Goal: Information Seeking & Learning: Learn about a topic

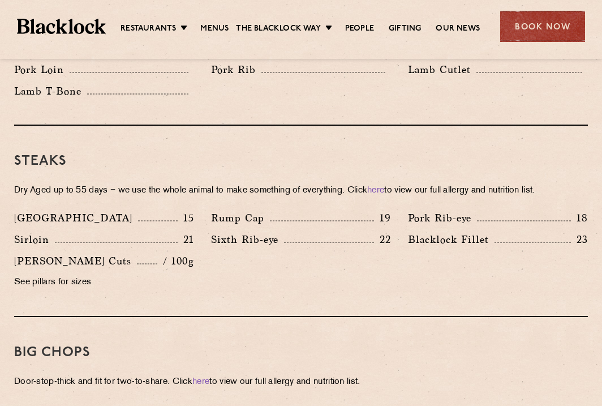
scroll to position [1007, 0]
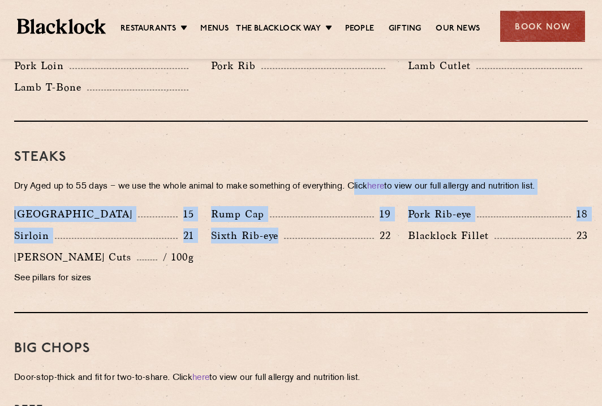
drag, startPoint x: 363, startPoint y: 178, endPoint x: 230, endPoint y: 244, distance: 148.3
click at [230, 244] on div "Steaks Dry Aged up to 55 days − we use the whole animal to make something of ev…" at bounding box center [301, 217] width 574 height 191
click at [230, 244] on div "Denver 15 Rump Cap 19 Pork Rib-eye 18 Sirloin 21 Sixth Rib-eye 22 [PERSON_NAME]…" at bounding box center [301, 249] width 591 height 86
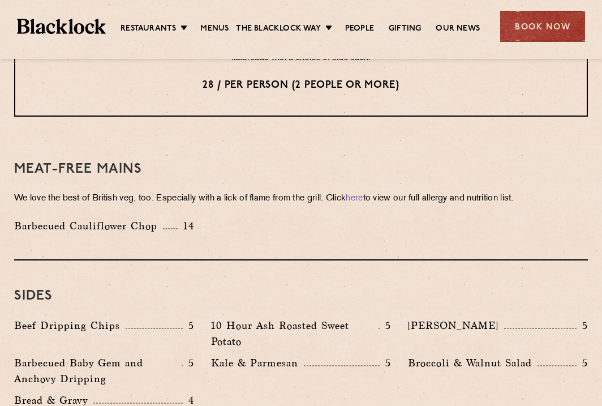
scroll to position [1674, 0]
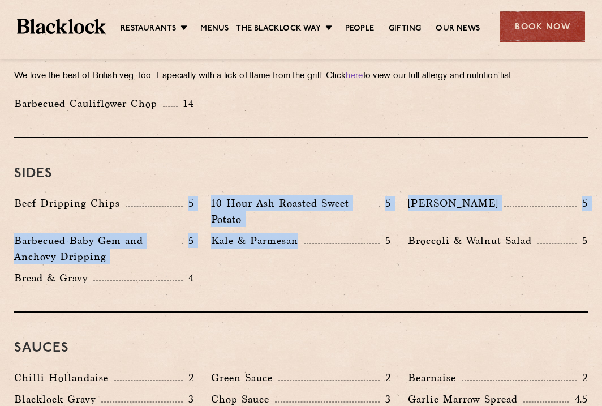
drag, startPoint x: 186, startPoint y: 165, endPoint x: 344, endPoint y: 259, distance: 184.2
click at [344, 259] on div "Beef Dripping Chips 5 10 Hour Ash Roasted Sweet Potato 5 Autumn Slaw 5 Barbecue…" at bounding box center [301, 243] width 591 height 96
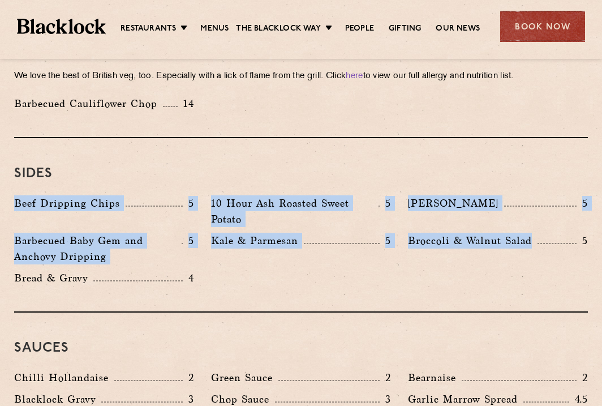
drag, startPoint x: 425, startPoint y: 228, endPoint x: 198, endPoint y: 149, distance: 240.2
click at [198, 149] on div "Sides Beef Dripping Chips 5 10 Hour Ash Roasted Sweet Potato 5 Autumn Slaw 5 Ba…" at bounding box center [301, 225] width 574 height 174
click at [198, 166] on h3 "Sides" at bounding box center [301, 173] width 574 height 15
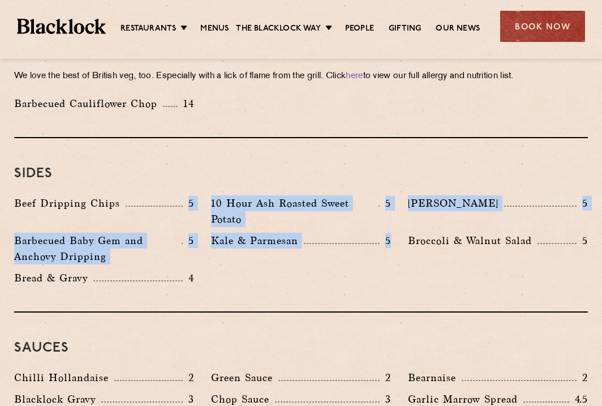
drag, startPoint x: 149, startPoint y: 153, endPoint x: 371, endPoint y: 259, distance: 246.1
click at [371, 259] on div "Sides Beef Dripping Chips 5 10 Hour Ash Roasted Sweet Potato 5 Autumn Slaw 5 Ba…" at bounding box center [301, 225] width 574 height 174
click at [371, 259] on div "Beef Dripping Chips 5 10 Hour Ash Roasted Sweet Potato 5 Autumn Slaw 5 Barbecue…" at bounding box center [301, 243] width 591 height 96
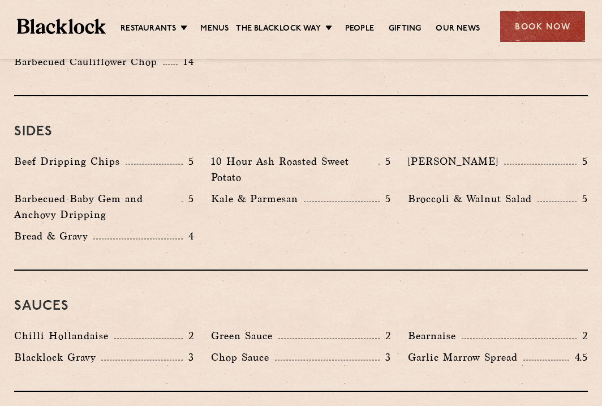
scroll to position [1760, 0]
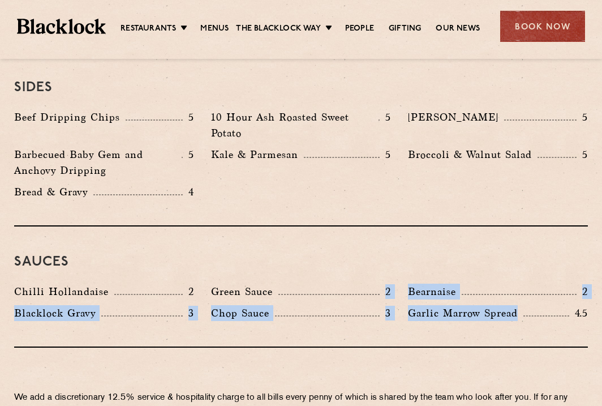
drag, startPoint x: 325, startPoint y: 247, endPoint x: 454, endPoint y: 301, distance: 139.3
click at [455, 301] on div "Sauces Chilli Hollandaise 2 Green Sauce 2 Bearnaise 2 [PERSON_NAME] Gravy 3 Cho…" at bounding box center [301, 286] width 574 height 121
click at [454, 301] on div "Sauces Chilli Hollandaise 2 Green Sauce 2 Bearnaise 2 [PERSON_NAME] Gravy 3 Cho…" at bounding box center [301, 286] width 574 height 121
drag, startPoint x: 454, startPoint y: 301, endPoint x: 297, endPoint y: 229, distance: 172.8
click at [297, 229] on div "Sauces Chilli Hollandaise 2 Green Sauce 2 Bearnaise 2 [PERSON_NAME] Gravy 3 Cho…" at bounding box center [301, 286] width 574 height 121
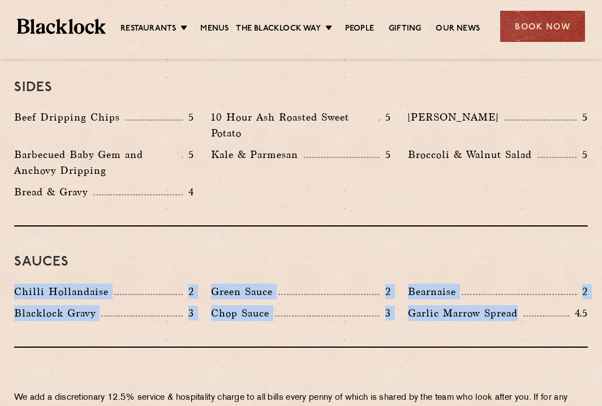
click at [297, 255] on h3 "Sauces" at bounding box center [301, 262] width 574 height 15
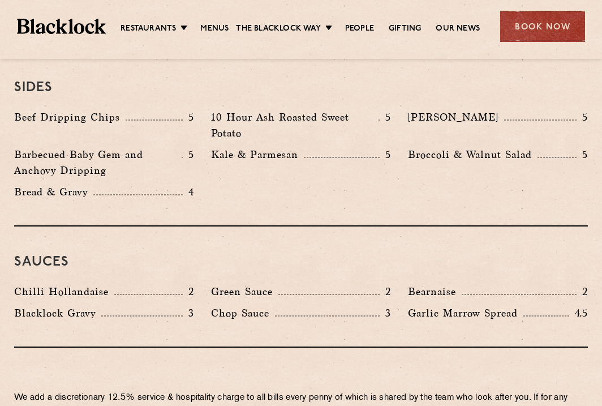
scroll to position [1683, 0]
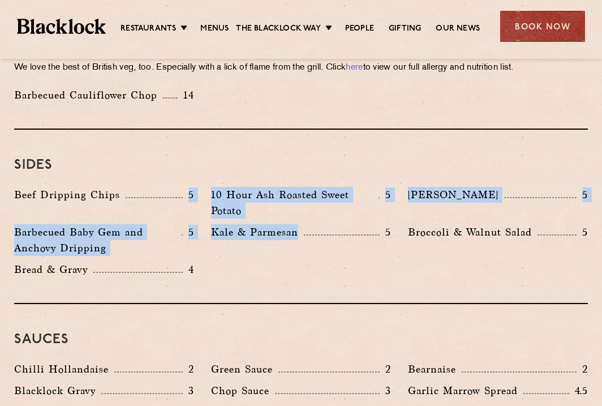
drag, startPoint x: 255, startPoint y: 247, endPoint x: 137, endPoint y: 153, distance: 150.6
click at [137, 153] on div "Sides Beef Dripping Chips 5 10 Hour Ash Roasted Sweet Potato 5 Autumn Slaw 5 Ba…" at bounding box center [301, 217] width 574 height 174
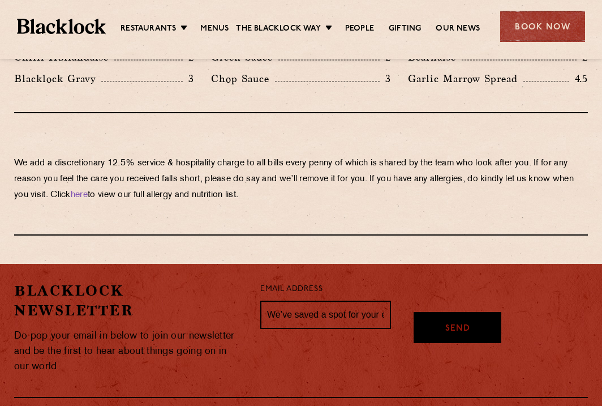
scroll to position [2105, 0]
